Goal: Transaction & Acquisition: Purchase product/service

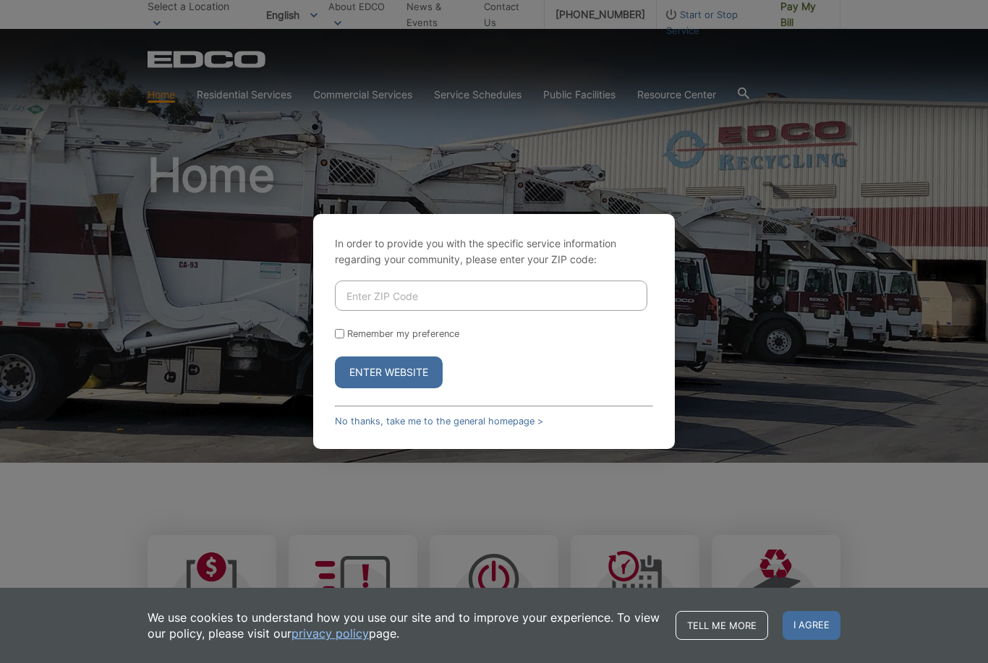
click at [503, 311] on input "Enter ZIP Code" at bounding box center [491, 296] width 313 height 30
type input "92024"
click at [427, 347] on form "92024 Remember my preference Enter Website" at bounding box center [494, 335] width 318 height 108
click at [378, 339] on label "Remember my preference" at bounding box center [403, 333] width 112 height 11
click at [344, 339] on input "Remember my preference" at bounding box center [339, 333] width 9 height 9
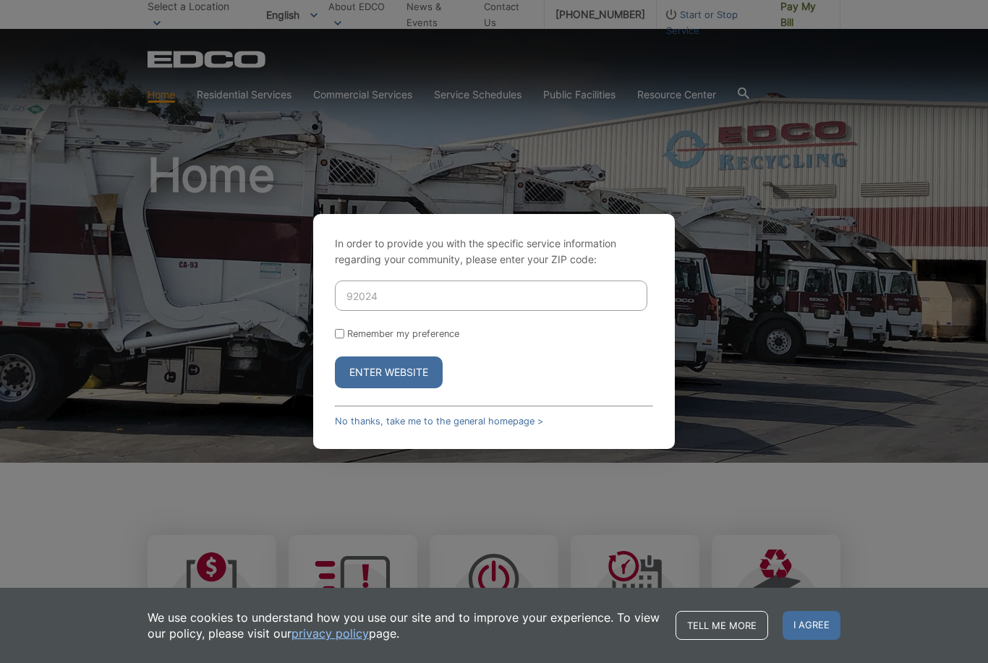
checkbox input "true"
click at [392, 389] on button "Enter Website" at bounding box center [389, 373] width 108 height 32
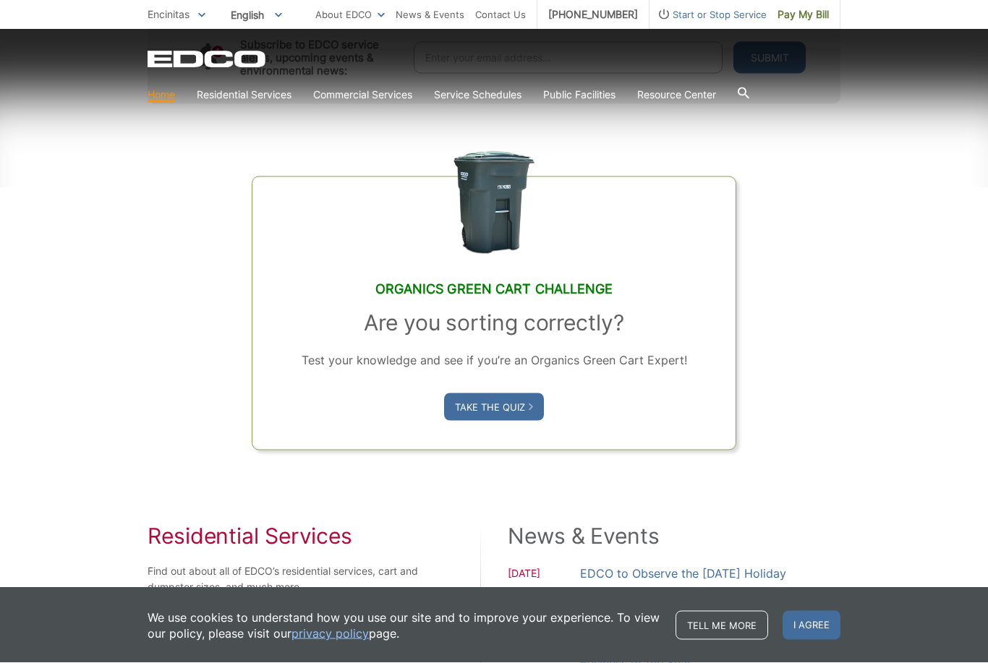
scroll to position [819, 0]
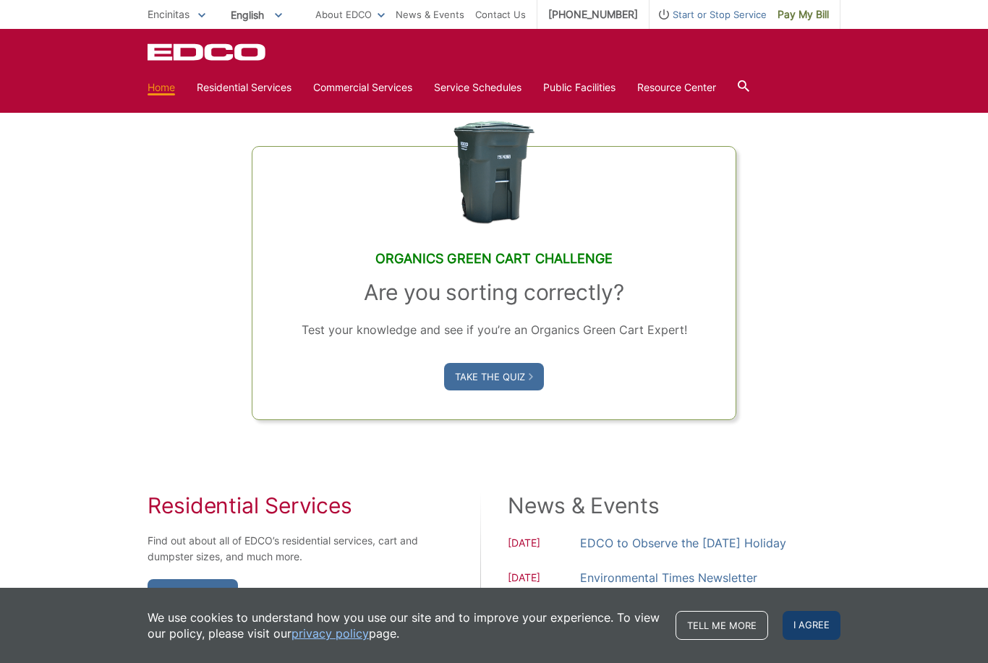
click at [818, 640] on span "I agree" at bounding box center [812, 625] width 58 height 29
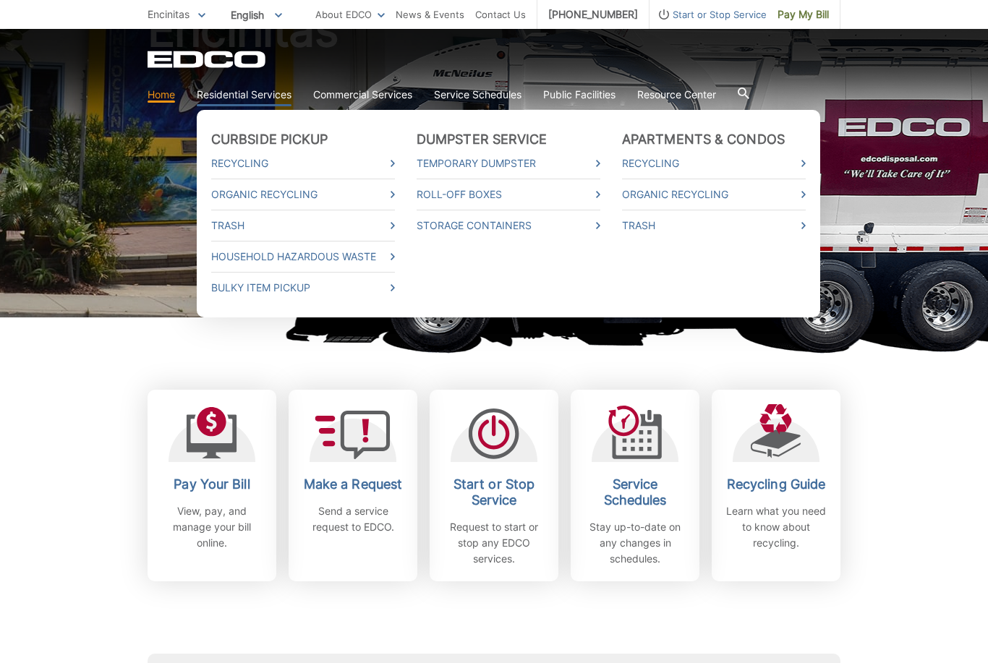
scroll to position [147, 0]
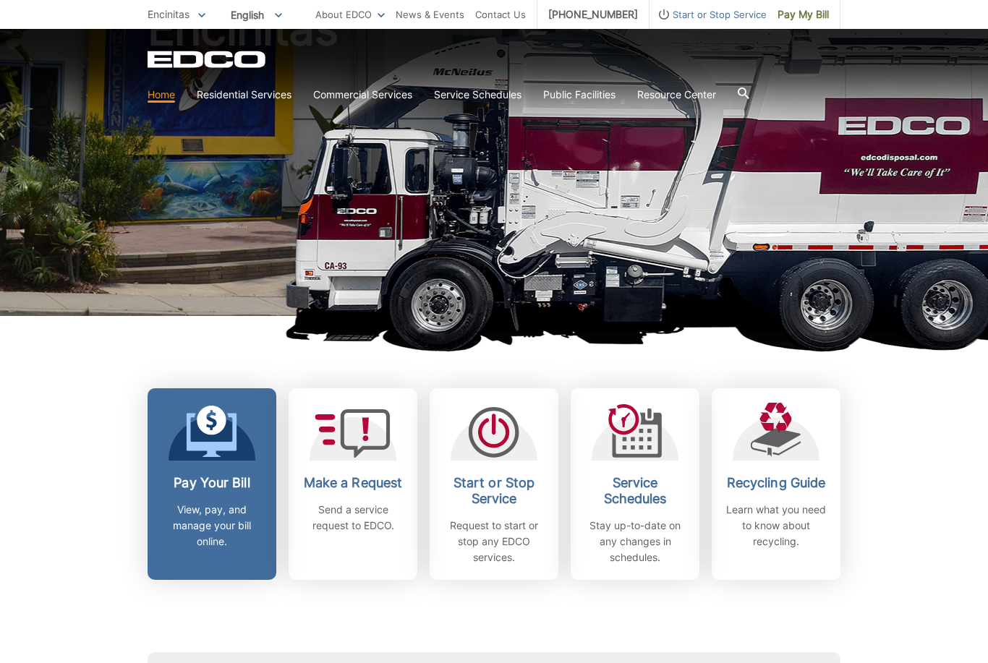
click at [253, 491] on div "Pay Your Bill View, pay, and manage your bill online." at bounding box center [211, 512] width 107 height 75
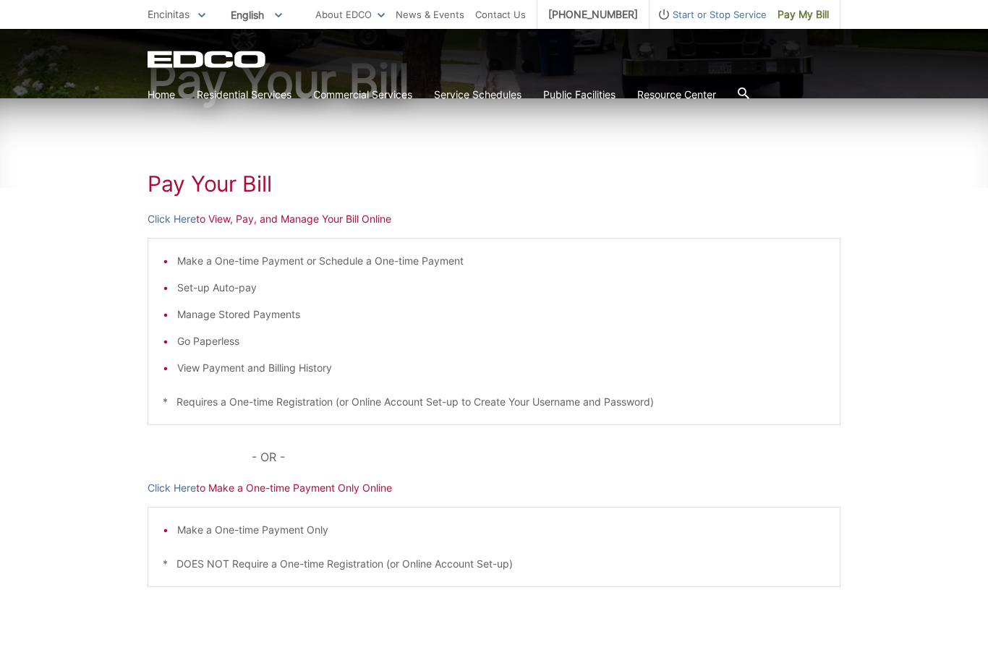
scroll to position [150, 0]
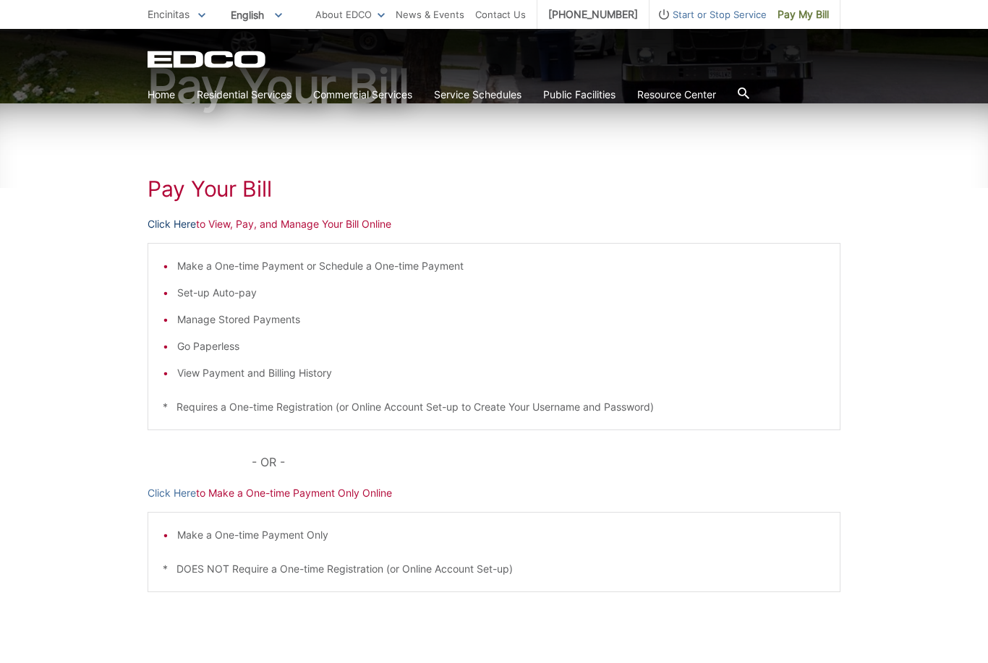
click at [179, 228] on link "Click Here" at bounding box center [172, 224] width 48 height 16
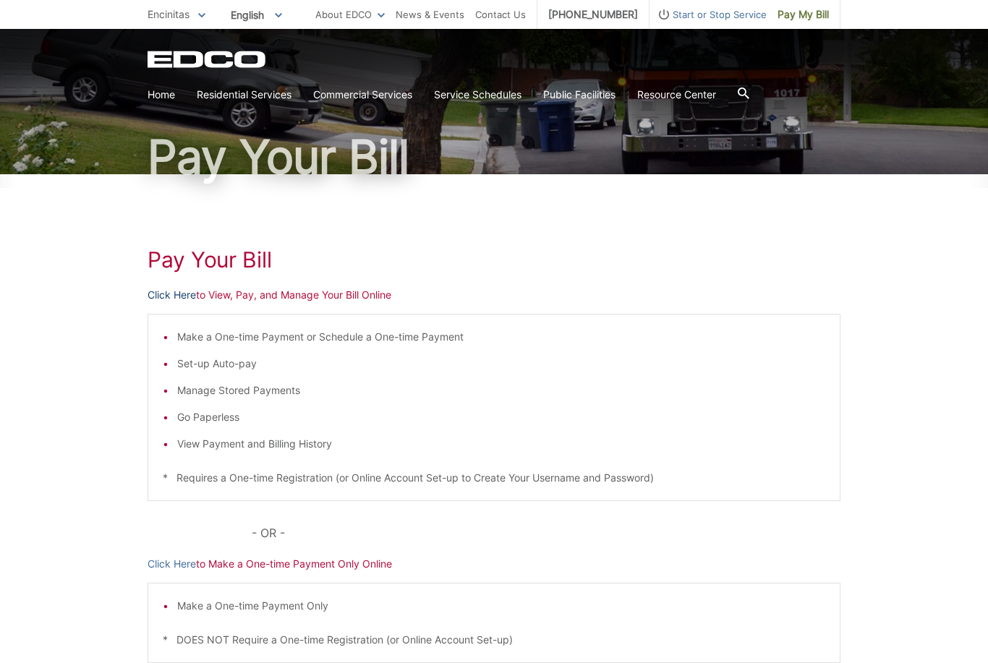
scroll to position [0, 0]
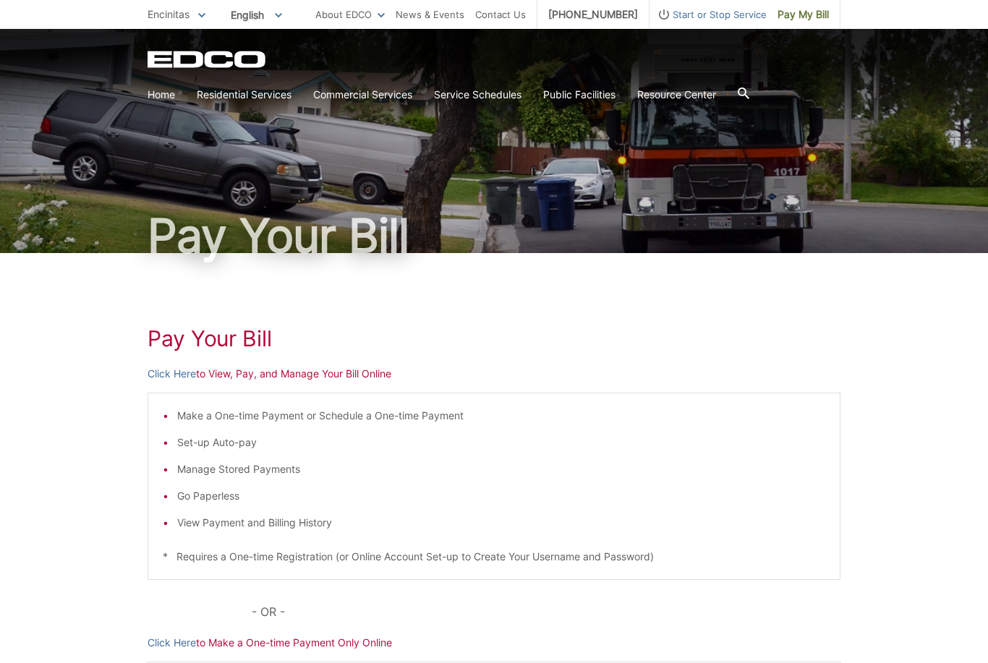
click at [744, 390] on div "Pay Your Bill Click Here to View, Pay, and Manage Your Bill Online Make a One-t…" at bounding box center [494, 544] width 693 height 583
click at [158, 94] on link "Home" at bounding box center [161, 95] width 27 height 16
